Goal: Information Seeking & Learning: Learn about a topic

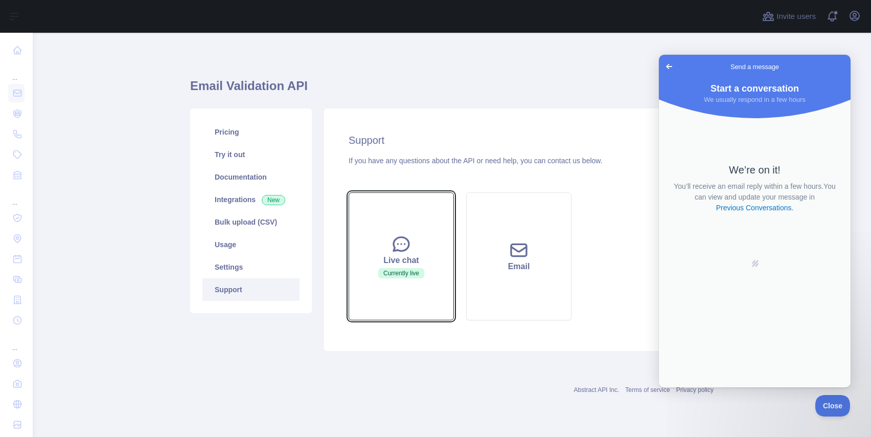
click at [394, 249] on icon at bounding box center [401, 244] width 15 height 14
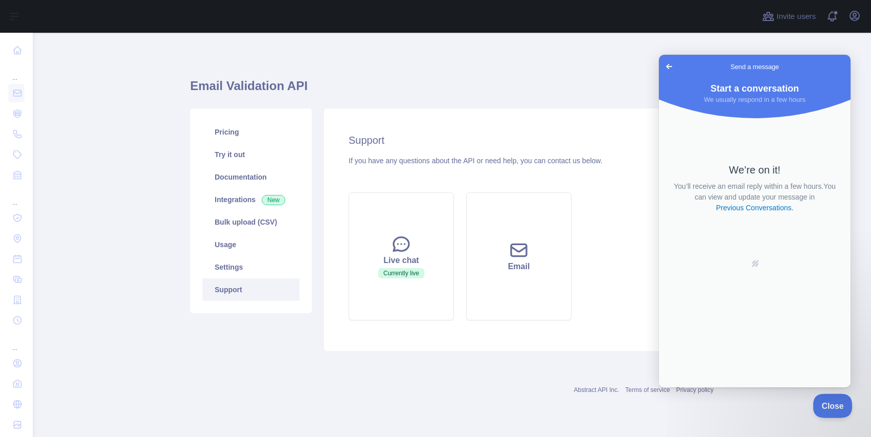
click at [824, 401] on span "Close" at bounding box center [830, 403] width 35 height 7
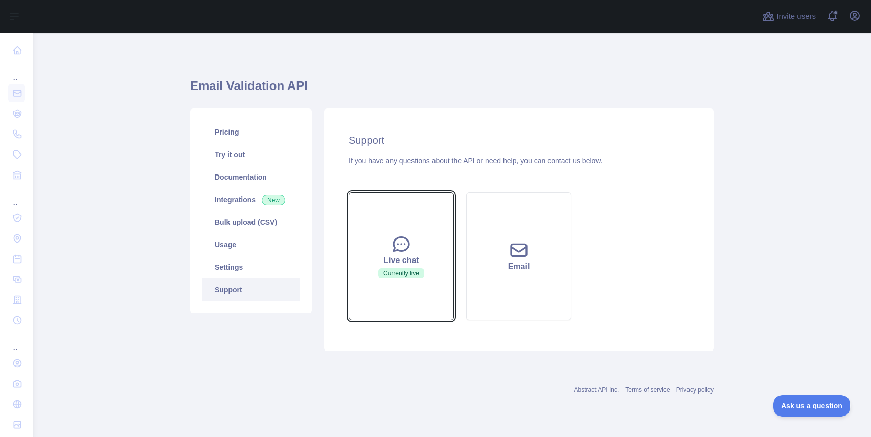
click at [387, 274] on span "Currently live" at bounding box center [401, 273] width 46 height 10
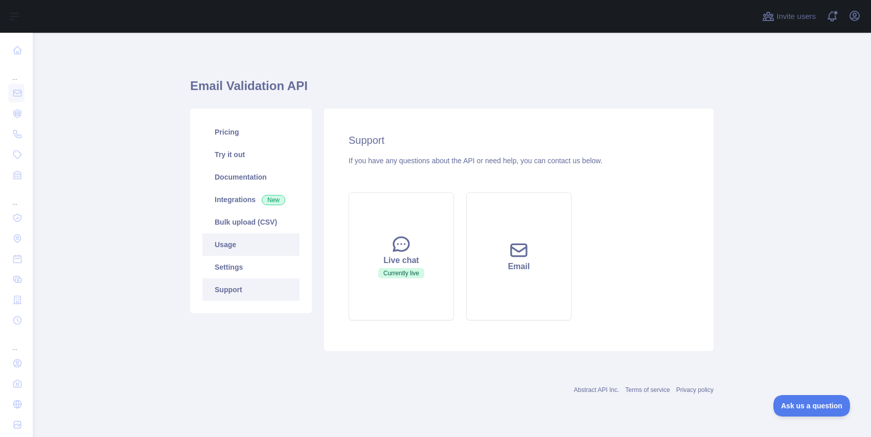
click at [226, 246] on link "Usage" at bounding box center [251, 244] width 97 height 23
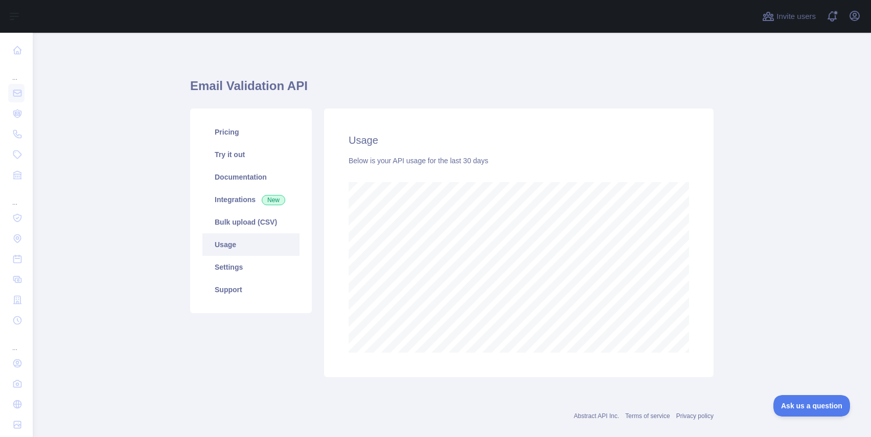
scroll to position [404, 831]
click at [223, 137] on link "Pricing" at bounding box center [251, 132] width 97 height 23
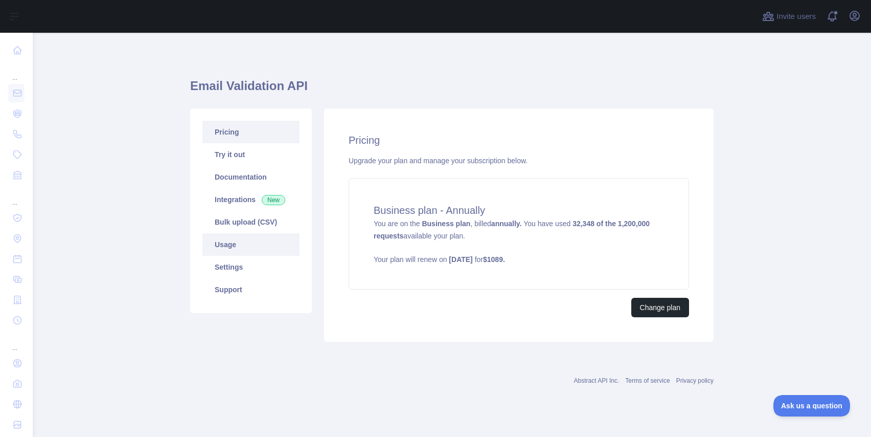
click at [233, 248] on link "Usage" at bounding box center [251, 244] width 97 height 23
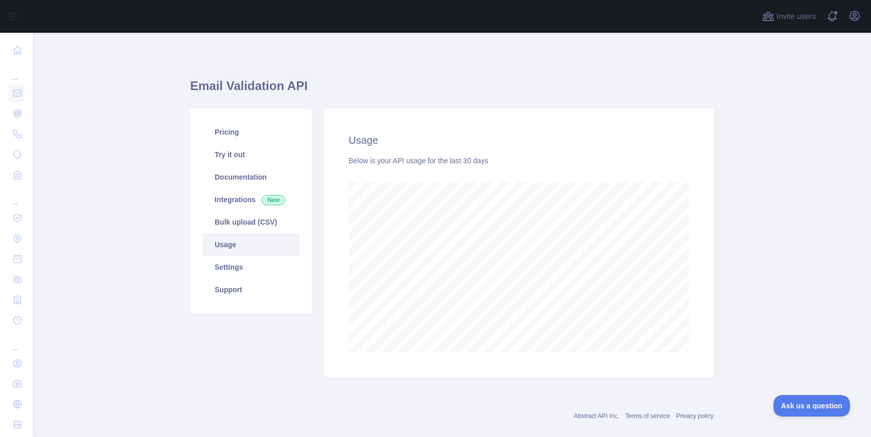
scroll to position [404, 831]
